Goal: Task Accomplishment & Management: Manage account settings

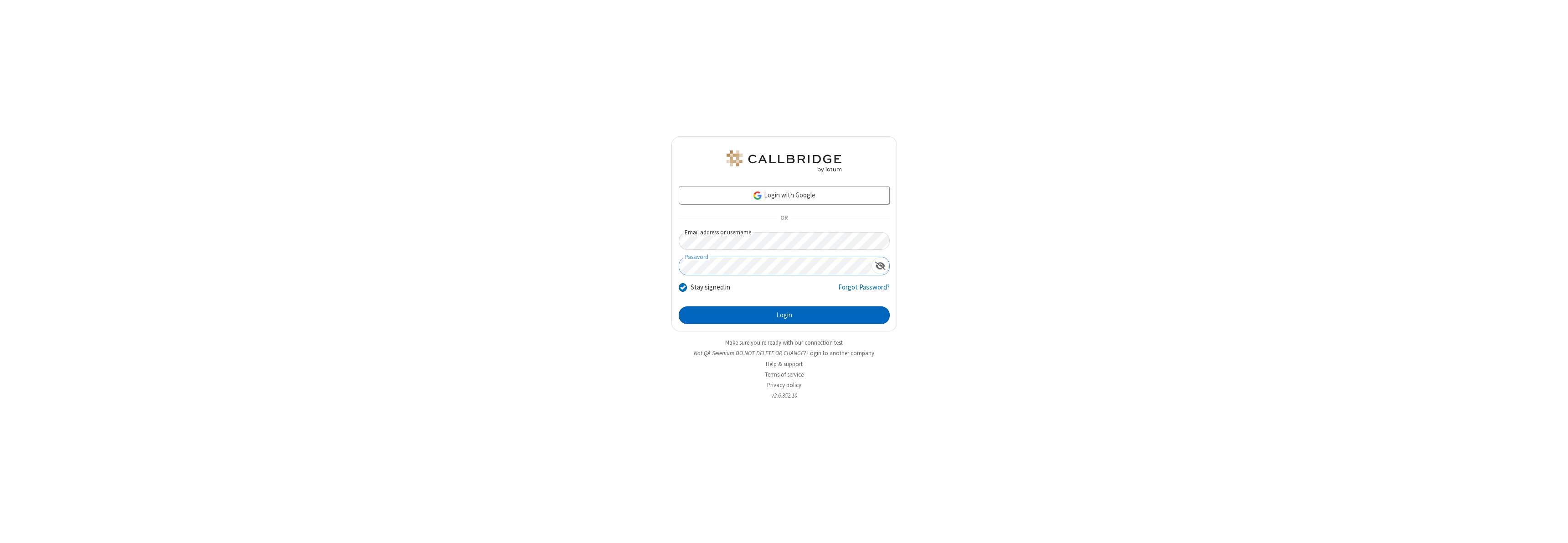
click at [784, 315] on button "Login" at bounding box center [784, 315] width 211 height 18
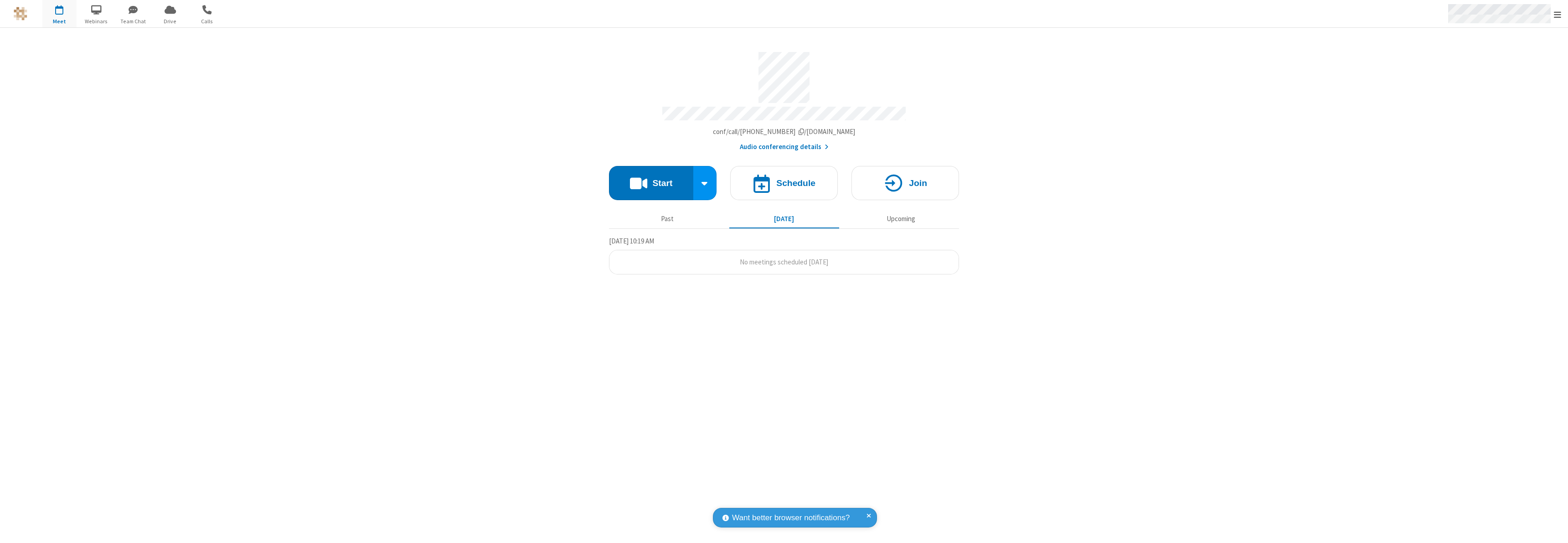
click at [1558, 14] on span "Open menu" at bounding box center [1558, 14] width 7 height 9
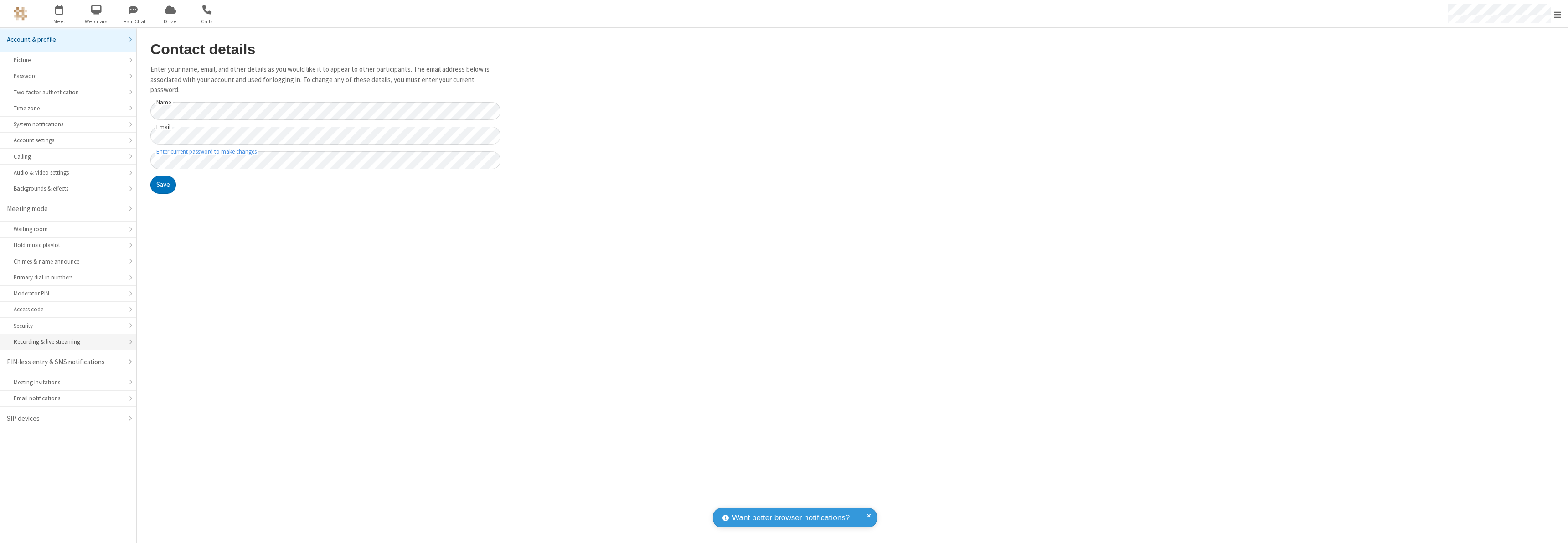
click at [68, 342] on div "Recording & live streaming" at bounding box center [68, 342] width 109 height 9
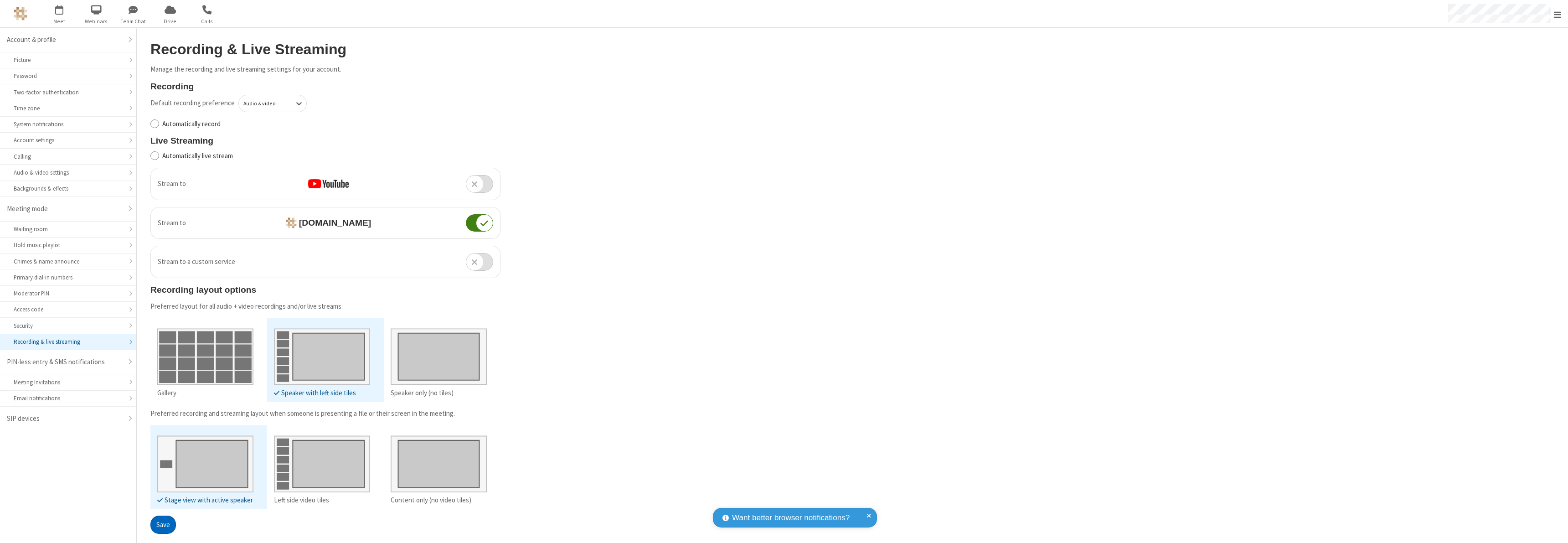
click at [163, 524] on button "Save" at bounding box center [163, 525] width 26 height 18
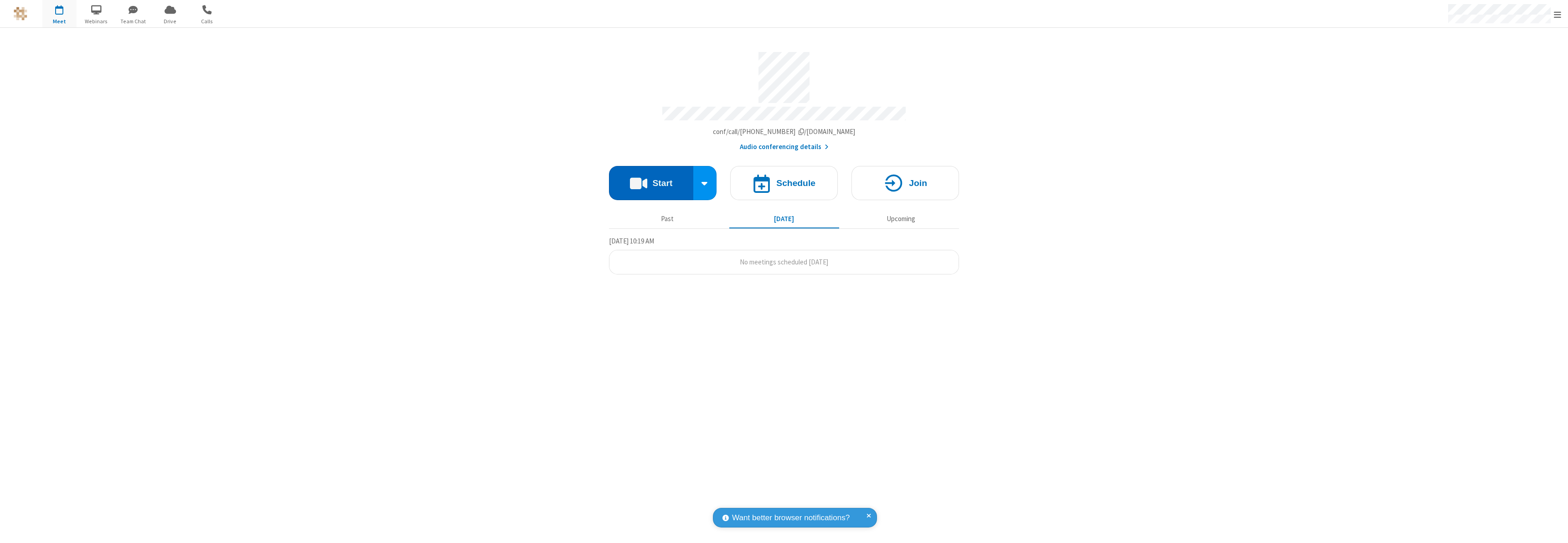
click at [651, 179] on button "Start" at bounding box center [651, 183] width 85 height 34
